Goal: Task Accomplishment & Management: Complete application form

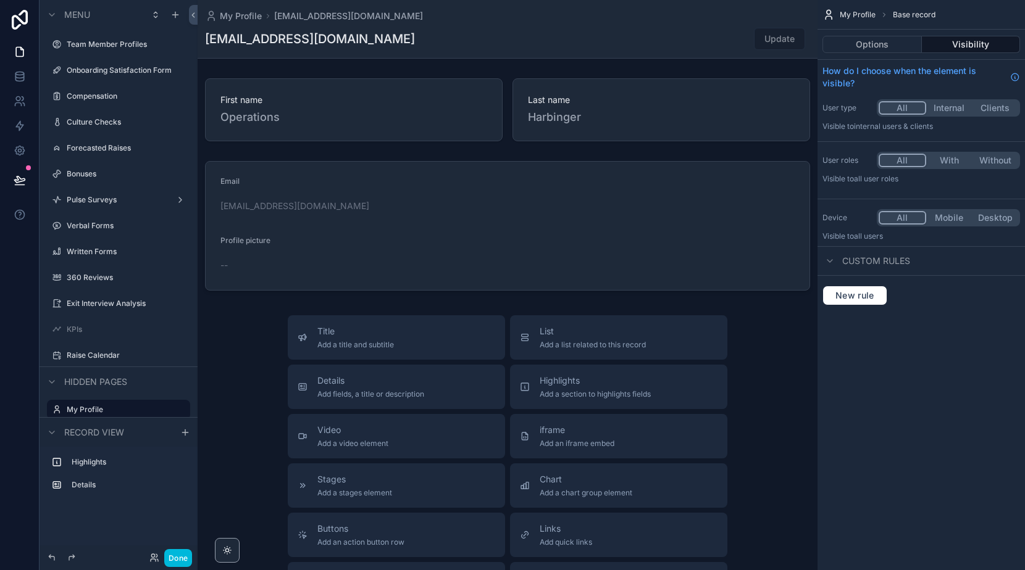
scroll to position [36, 0]
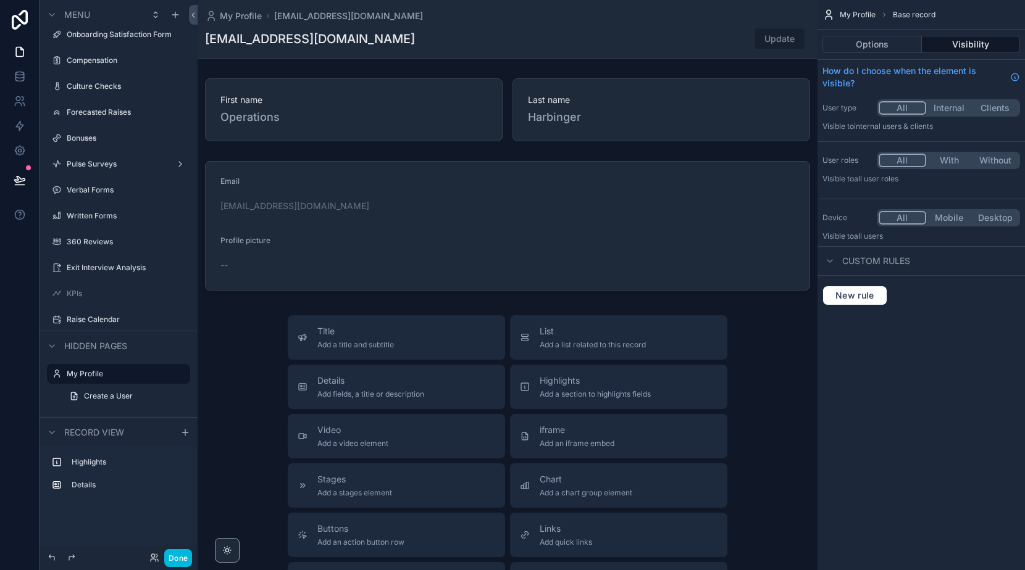
click at [177, 557] on button "Done" at bounding box center [178, 558] width 28 height 18
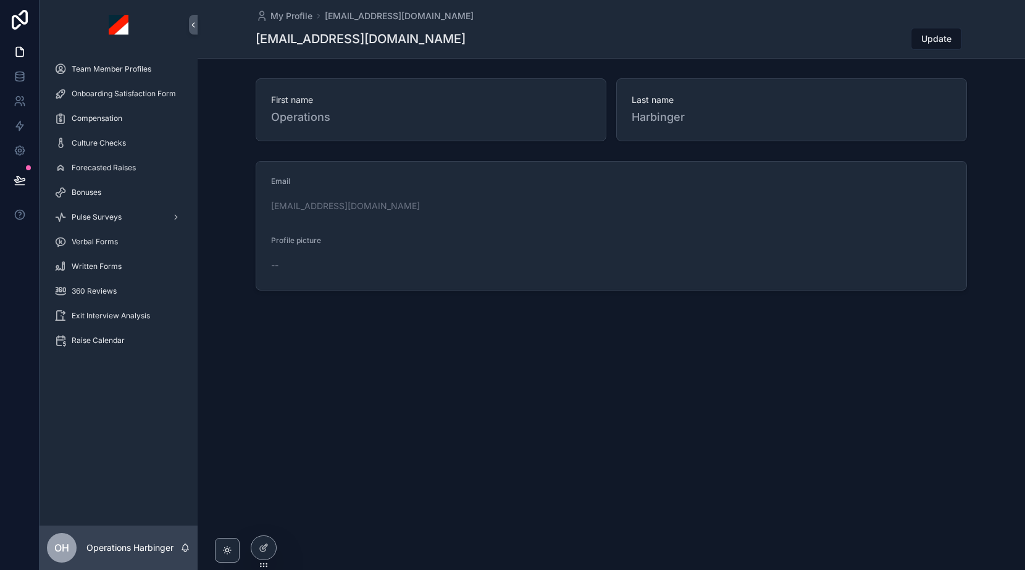
click at [125, 124] on div "Compensation" at bounding box center [118, 119] width 128 height 20
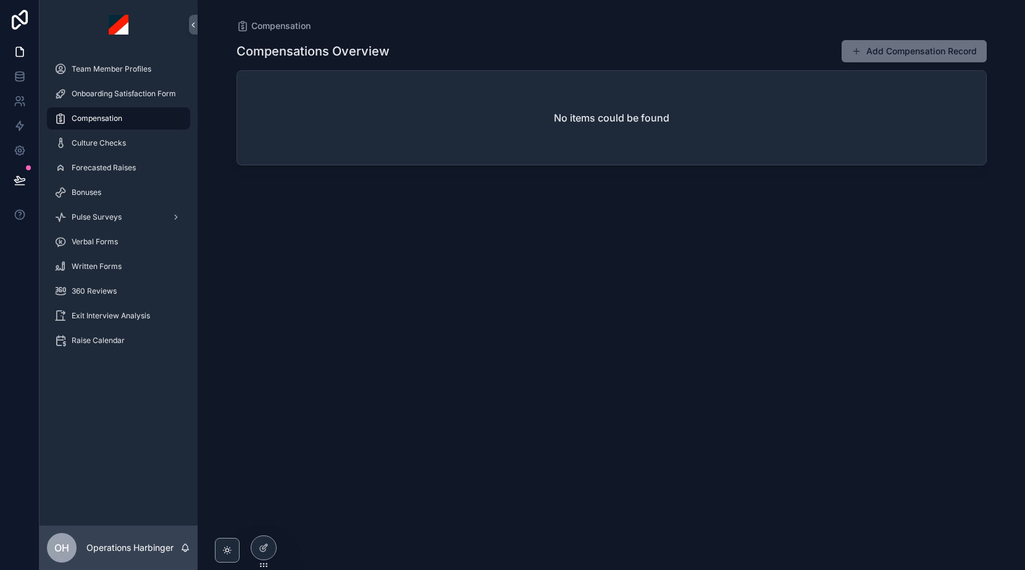
click at [0, 0] on div at bounding box center [0, 0] width 0 height 0
click at [0, 0] on icon at bounding box center [0, 0] width 0 height 0
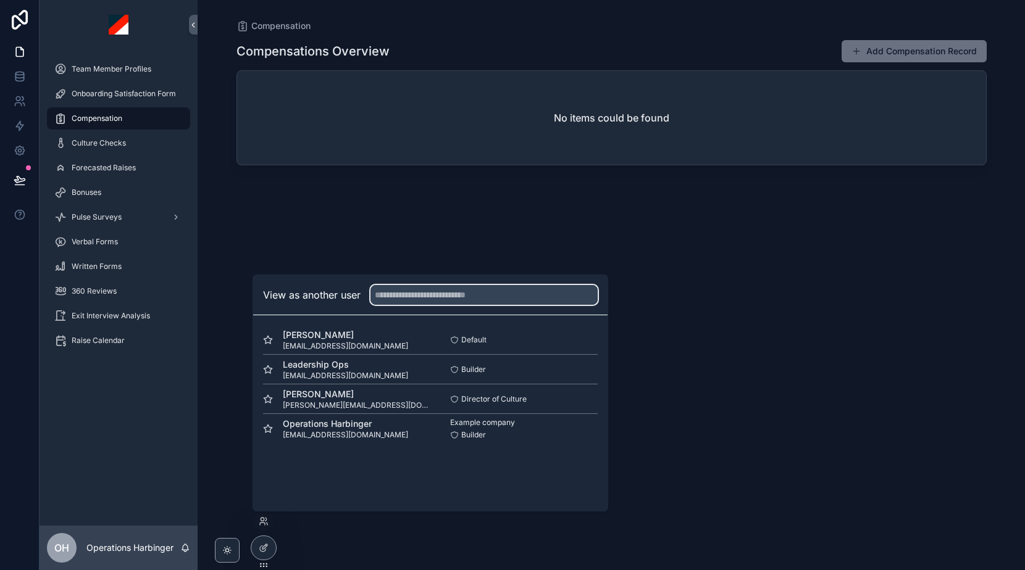
click at [393, 291] on input "text" at bounding box center [483, 295] width 227 height 20
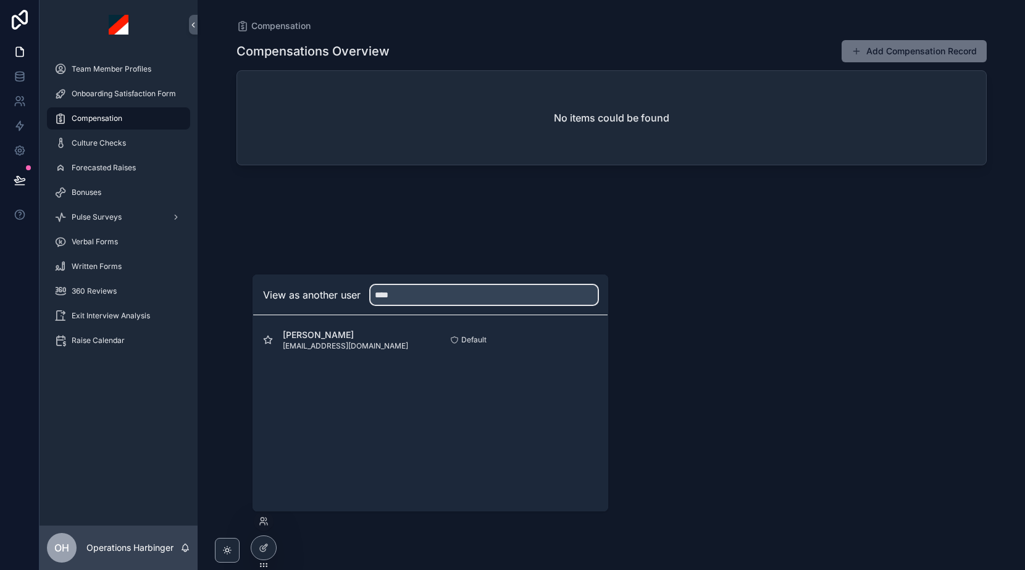
type input "****"
click at [0, 0] on button "Select" at bounding box center [0, 0] width 0 height 0
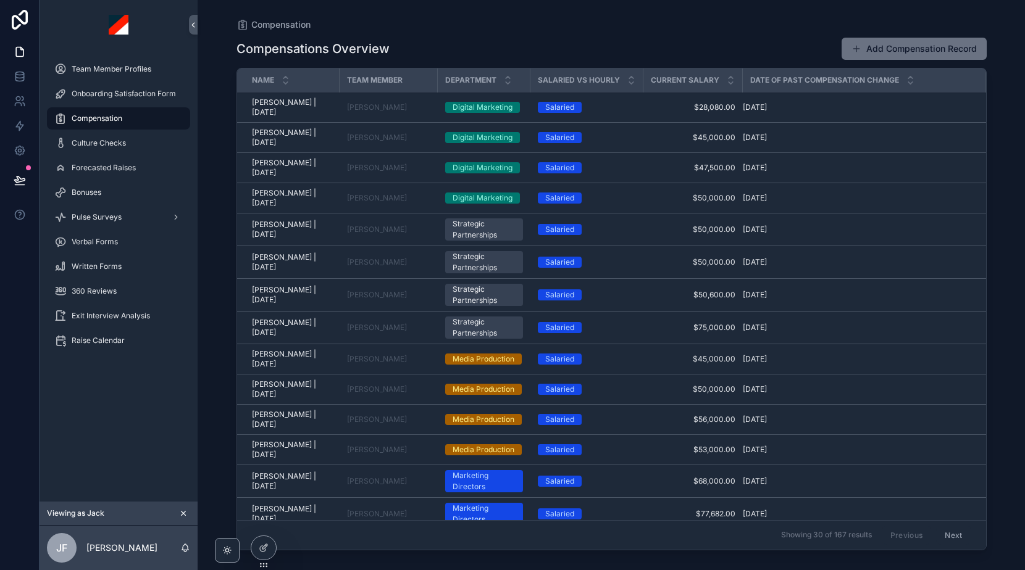
click at [872, 43] on button "Add Compensation Record" at bounding box center [913, 49] width 145 height 22
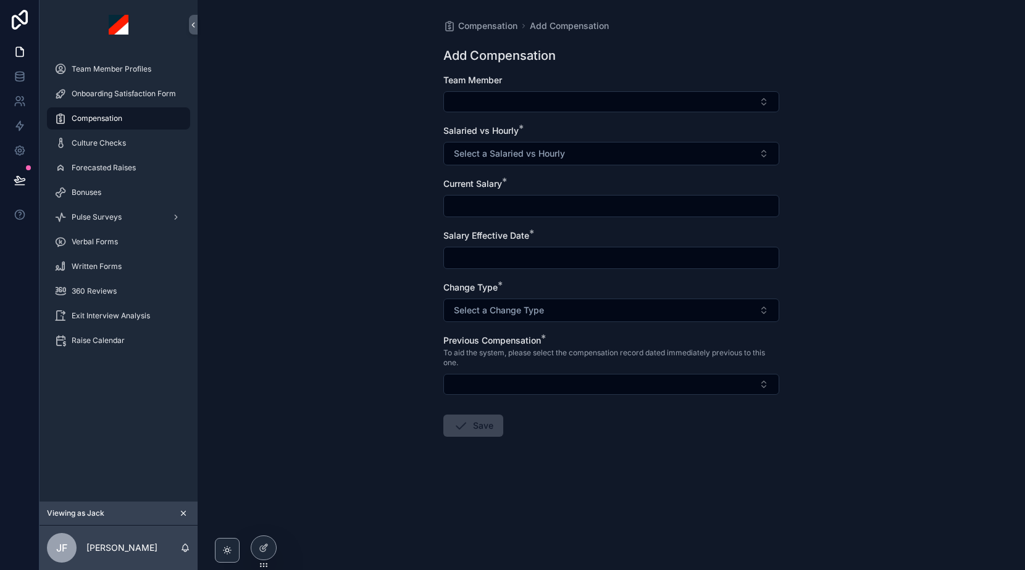
click at [533, 103] on button "Select Button" at bounding box center [611, 101] width 336 height 21
type input "***"
click at [567, 154] on span "Eddy Gomez" at bounding box center [565, 150] width 71 height 12
click at [499, 158] on span "Select a Salaried vs Hourly" at bounding box center [509, 156] width 111 height 12
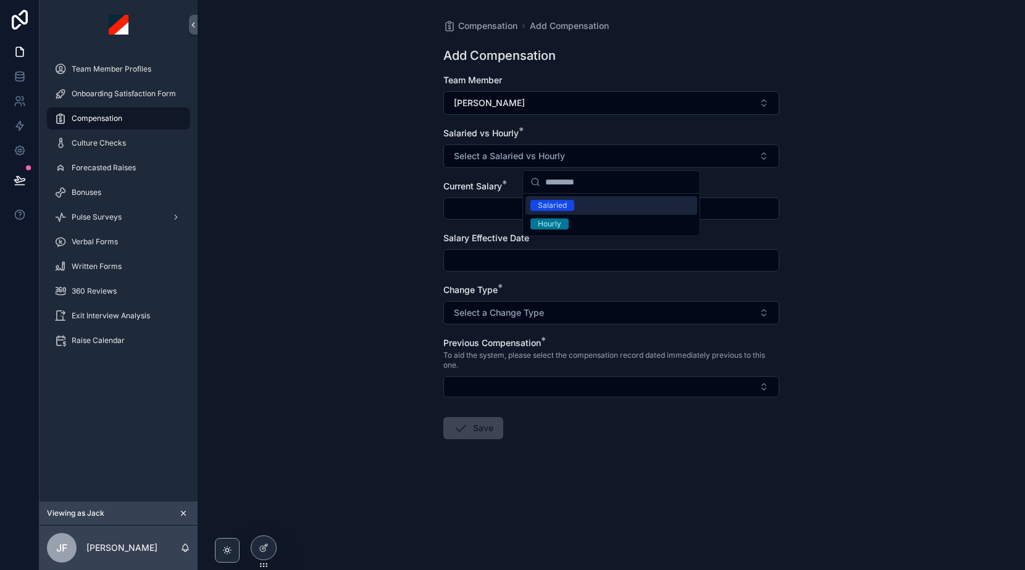
click at [557, 204] on div "Salaried" at bounding box center [552, 205] width 29 height 11
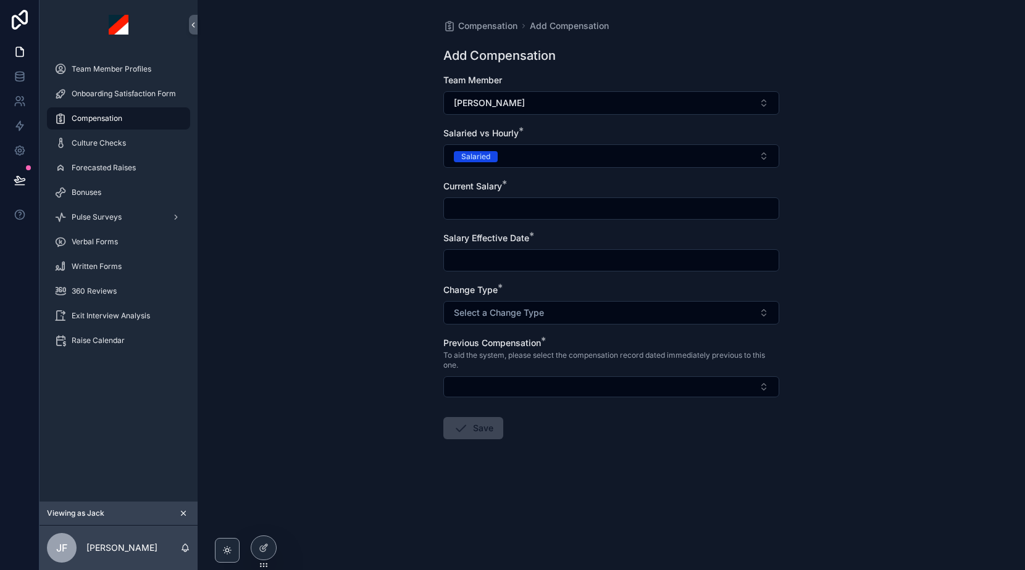
click at [502, 212] on input "scrollable content" at bounding box center [611, 208] width 335 height 17
type input "**********"
click at [491, 255] on input "scrollable content" at bounding box center [611, 260] width 335 height 17
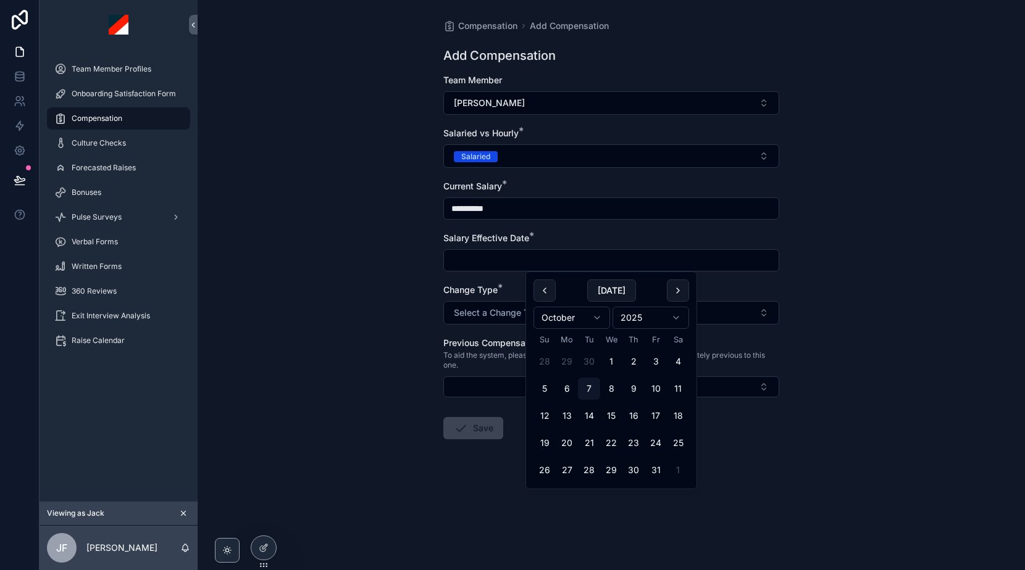
click at [629, 415] on button "16" at bounding box center [633, 416] width 22 height 22
type input "**********"
click at [500, 314] on span "Select a Change Type" at bounding box center [499, 313] width 90 height 12
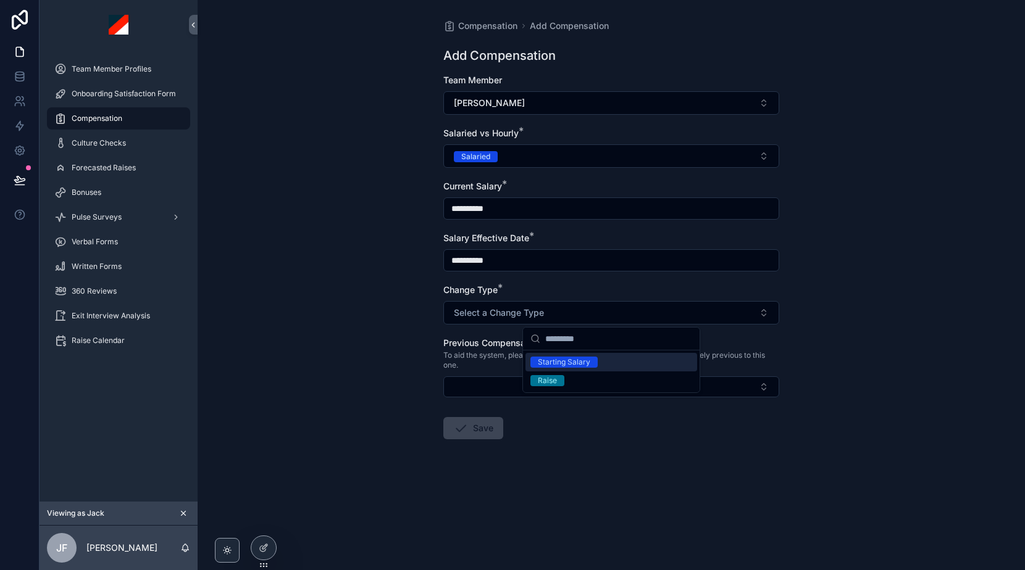
click at [560, 362] on div "Starting Salary" at bounding box center [564, 362] width 52 height 11
click at [514, 386] on button "Select Button" at bounding box center [611, 387] width 336 height 21
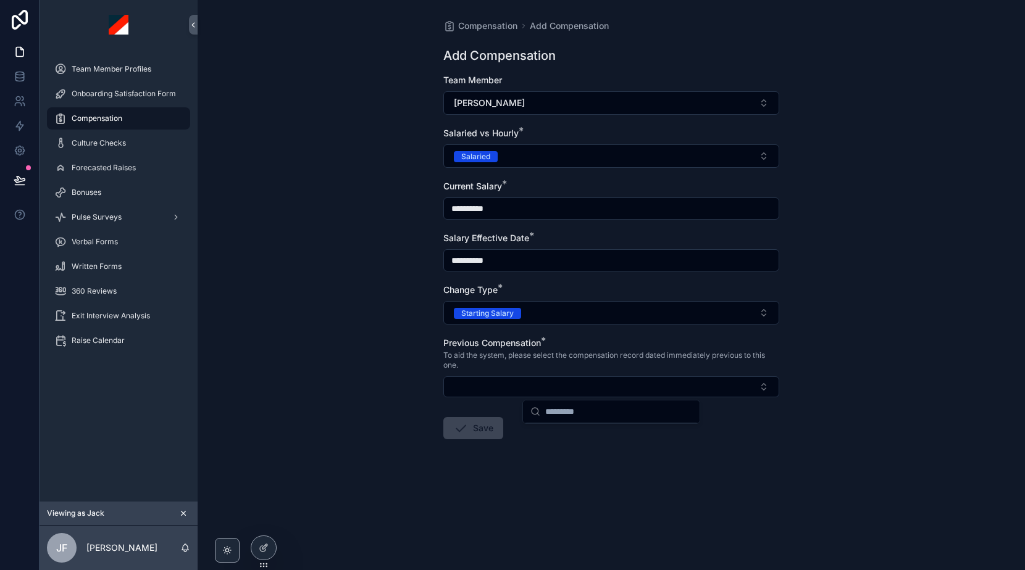
click at [483, 364] on span "To aid the system, please select the compensation record dated immediately prev…" at bounding box center [611, 361] width 336 height 20
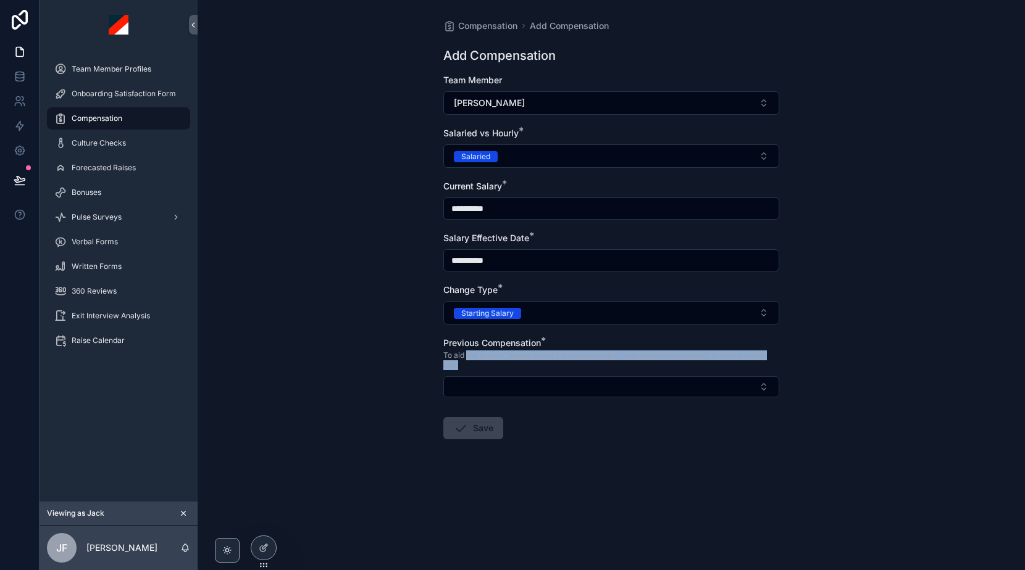
drag, startPoint x: 466, startPoint y: 358, endPoint x: 575, endPoint y: 364, distance: 108.8
click at [575, 364] on span "To aid the system, please select the compensation record dated immediately prev…" at bounding box center [611, 361] width 336 height 20
click at [497, 346] on span "Previous Compensation" at bounding box center [492, 343] width 98 height 10
drag, startPoint x: 462, startPoint y: 359, endPoint x: 489, endPoint y: 380, distance: 34.4
click at [489, 380] on div "Previous Compensation * To aid the system, please select the compensation recor…" at bounding box center [611, 367] width 336 height 60
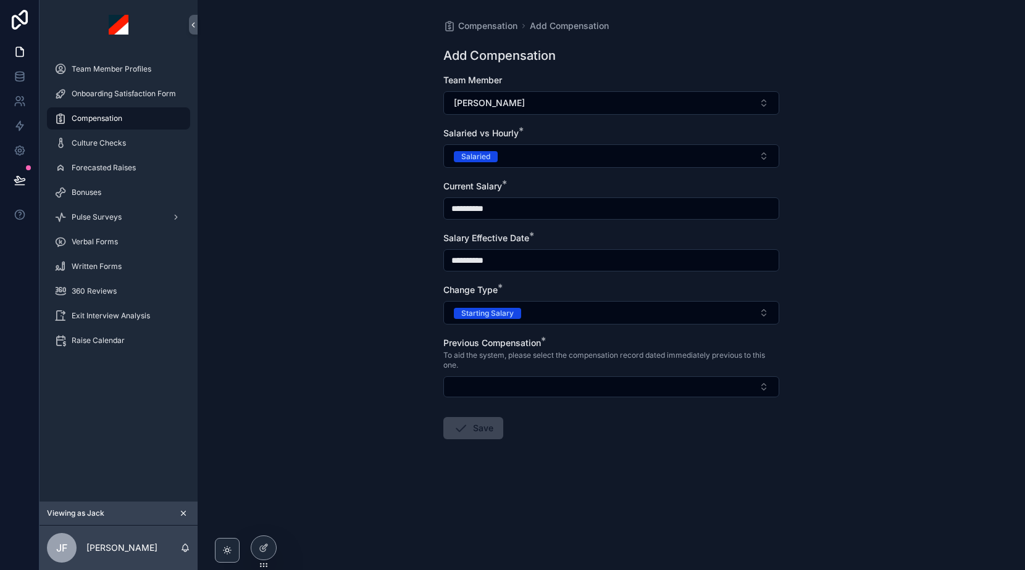
click at [433, 354] on div "**********" at bounding box center [611, 285] width 827 height 570
click at [490, 376] on div "Previous Compensation * To aid the system, please select the compensation recor…" at bounding box center [611, 367] width 336 height 60
click at [498, 391] on button "Select Button" at bounding box center [611, 387] width 336 height 21
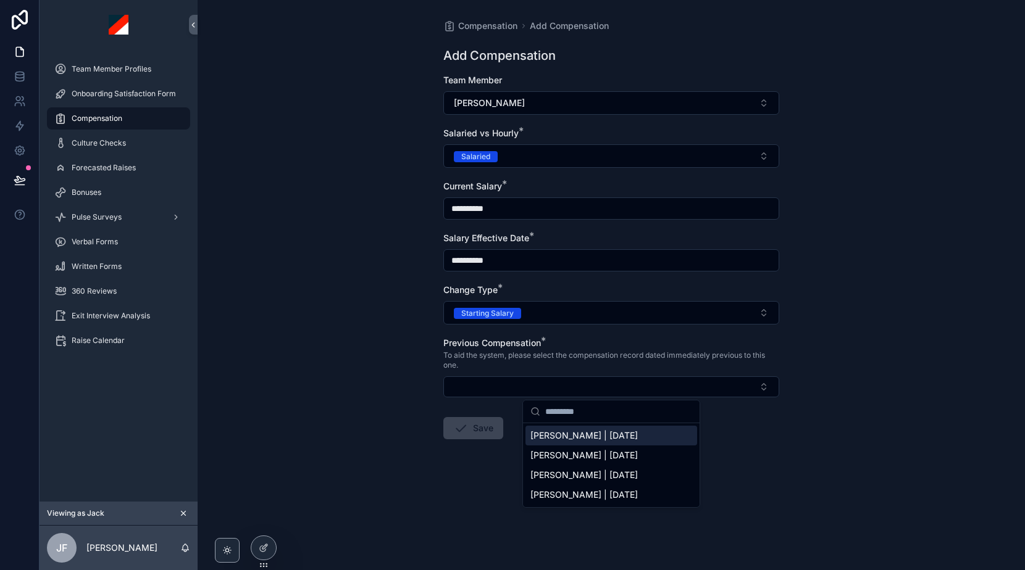
click at [311, 278] on div "**********" at bounding box center [611, 285] width 827 height 570
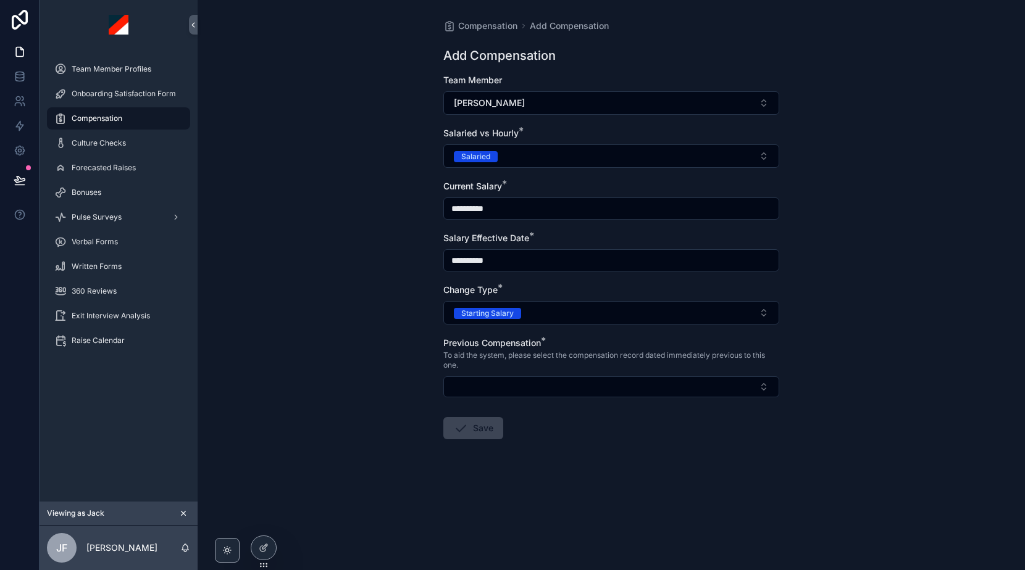
click at [517, 157] on button "Salaried" at bounding box center [611, 155] width 336 height 23
click at [575, 224] on div "Hourly" at bounding box center [611, 224] width 172 height 19
click at [556, 159] on button "Hourly" at bounding box center [611, 155] width 336 height 23
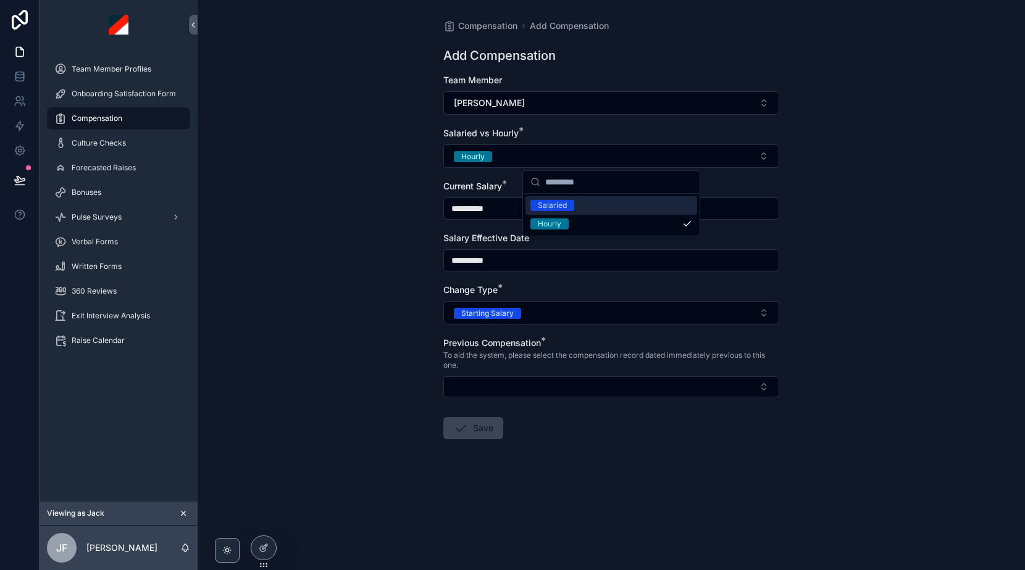
click at [578, 209] on div "Salaried" at bounding box center [611, 205] width 172 height 19
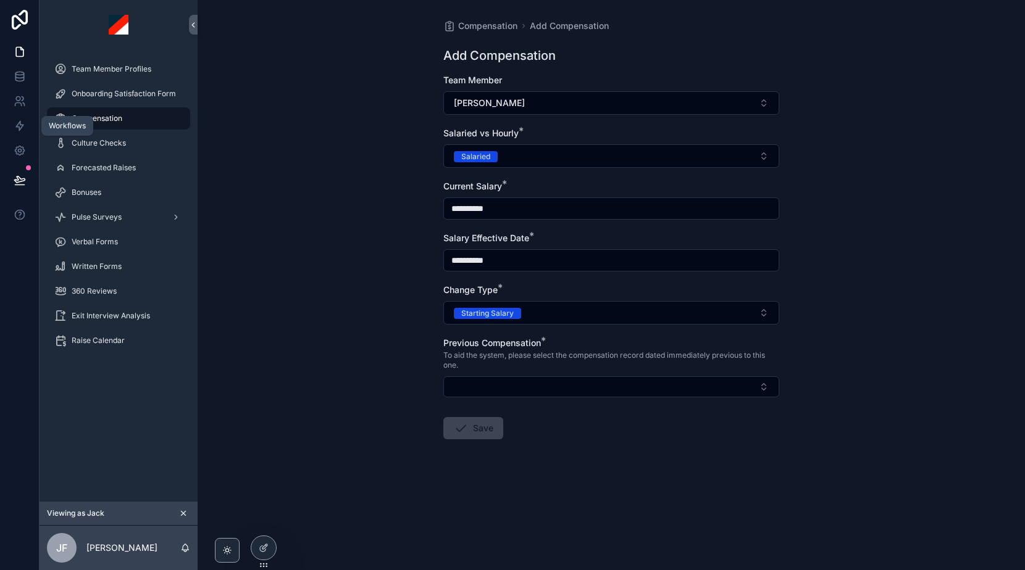
click at [19, 127] on icon at bounding box center [20, 126] width 12 height 12
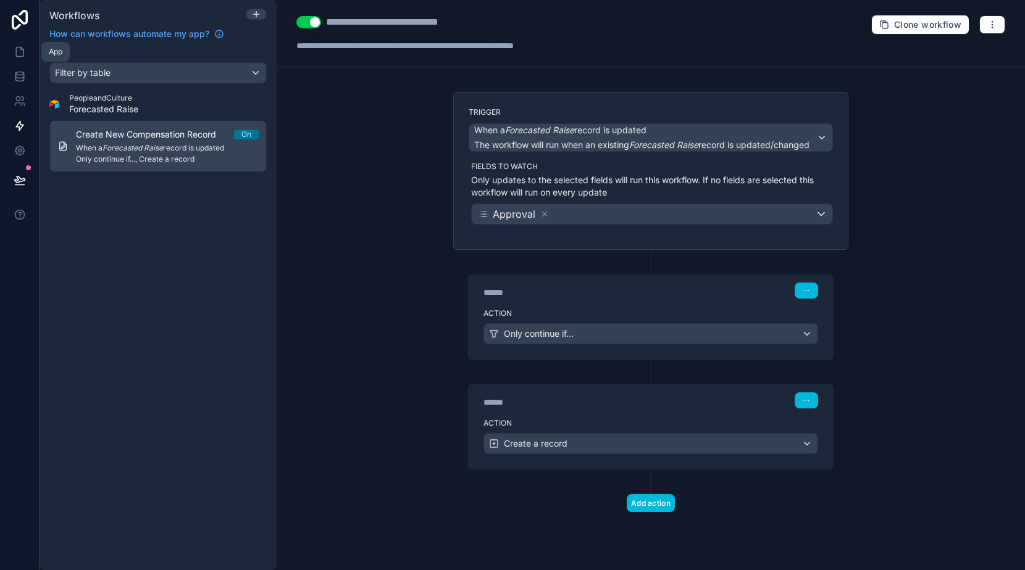
click at [16, 48] on icon at bounding box center [19, 52] width 7 height 9
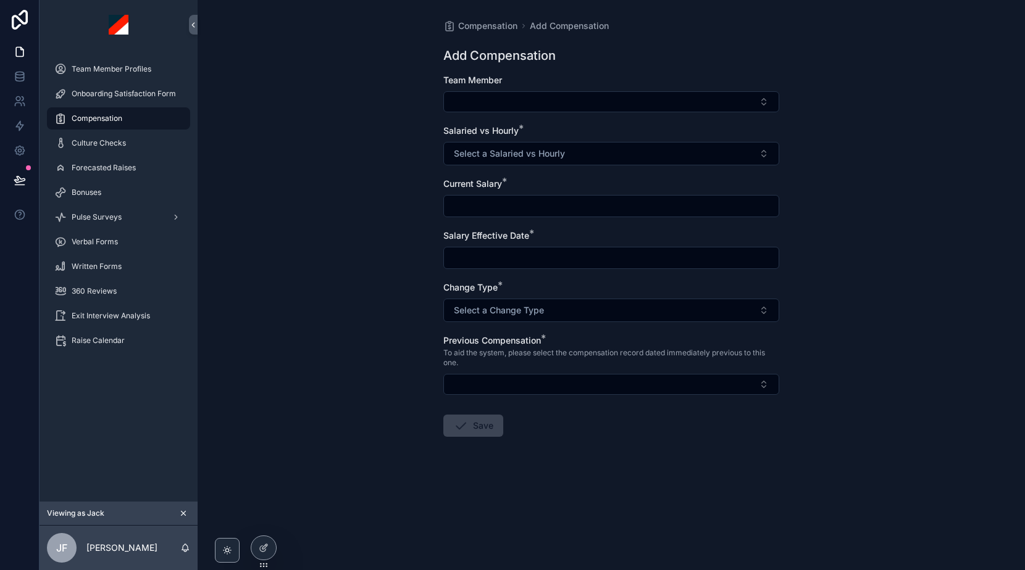
click at [133, 71] on span "Team Member Profiles" at bounding box center [112, 69] width 80 height 10
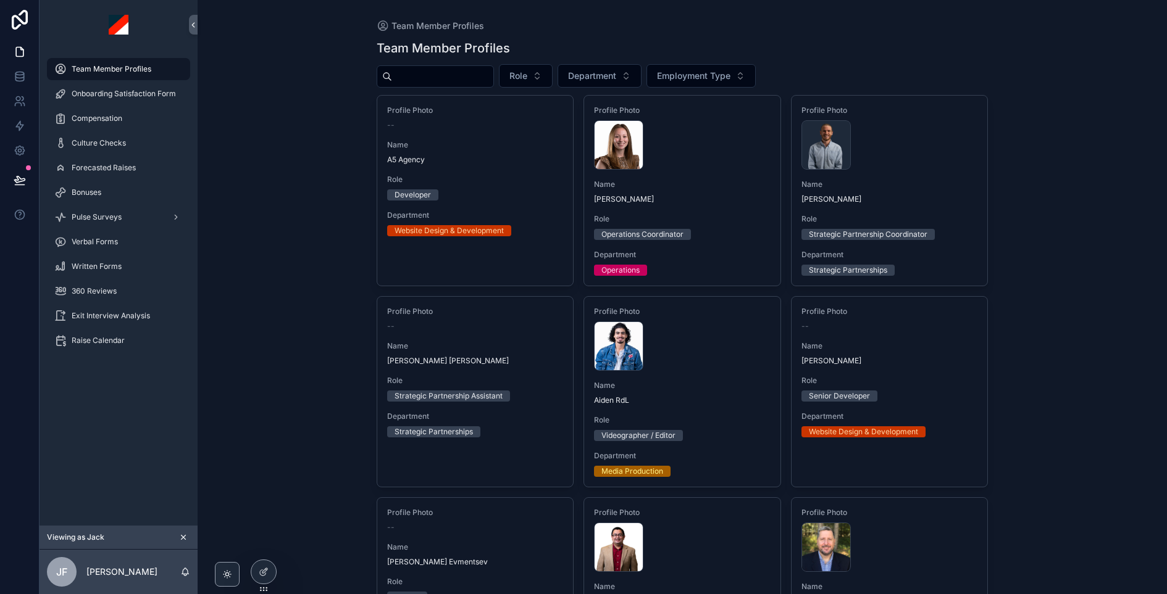
click at [187, 539] on icon "scrollable content" at bounding box center [183, 537] width 9 height 9
